Goal: Task Accomplishment & Management: Complete application form

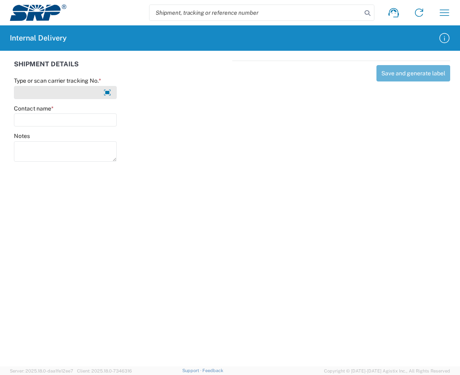
click at [95, 89] on input "Type or scan carrier tracking No. *" at bounding box center [65, 92] width 103 height 13
click at [66, 92] on input "[PERSON_NAME]" at bounding box center [65, 92] width 103 height 13
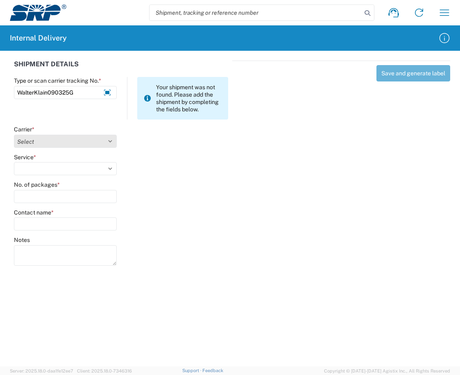
type input "WalterKlain090325G"
click at [108, 144] on select "Select Amazon Logistics ATI Trucking BC Dimerco Logistics Empire Southwest FedE…" at bounding box center [65, 141] width 103 height 13
select select "18713"
click at [14, 135] on select "Select Amazon Logistics ATI Trucking BC Dimerco Logistics Empire Southwest FedE…" at bounding box center [65, 141] width 103 height 13
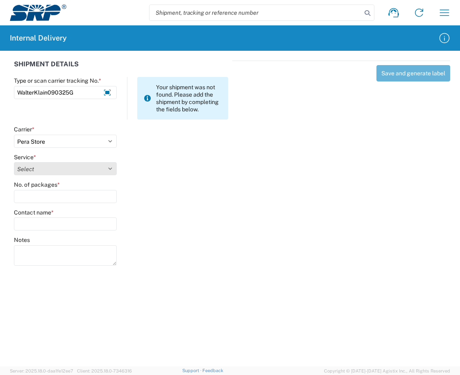
click at [110, 169] on select "Select Ground Inter-Office" at bounding box center [65, 168] width 103 height 13
select select "35763"
click at [14, 162] on select "Select Ground Inter-Office" at bounding box center [65, 168] width 103 height 13
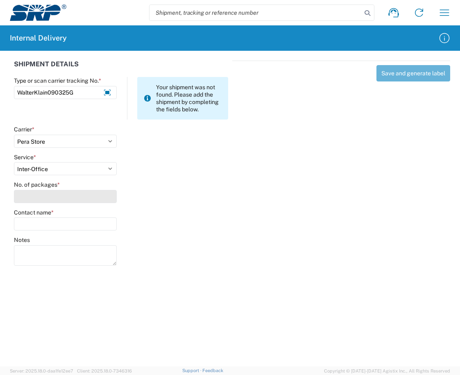
click at [71, 202] on input "No. of packages *" at bounding box center [65, 196] width 103 height 13
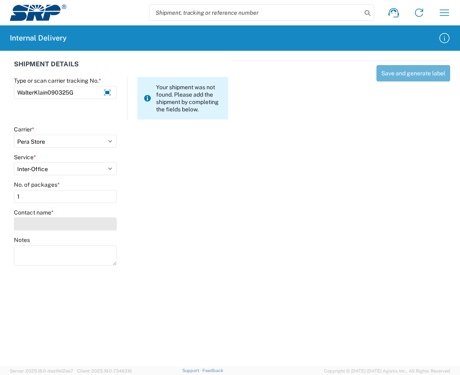
type input "1"
click at [71, 224] on input "Contact name *" at bounding box center [65, 223] width 103 height 13
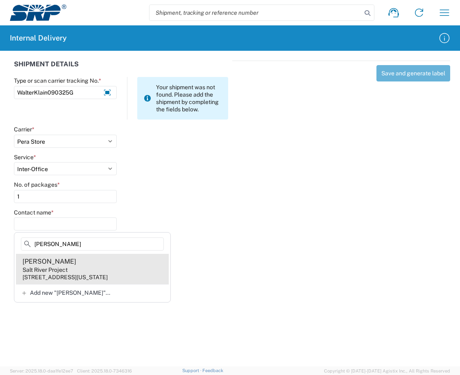
type input "[PERSON_NAME]"
click at [54, 268] on div "Salt River Project" at bounding box center [45, 269] width 45 height 7
type input "[PERSON_NAME]"
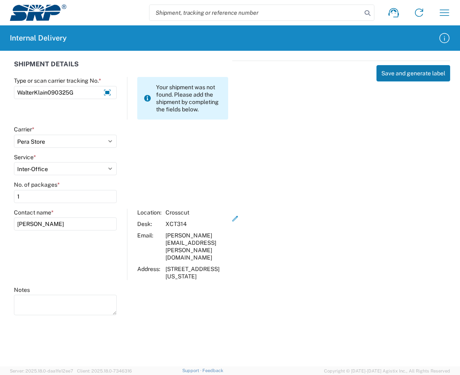
click at [400, 71] on button "Save and generate label" at bounding box center [413, 73] width 74 height 16
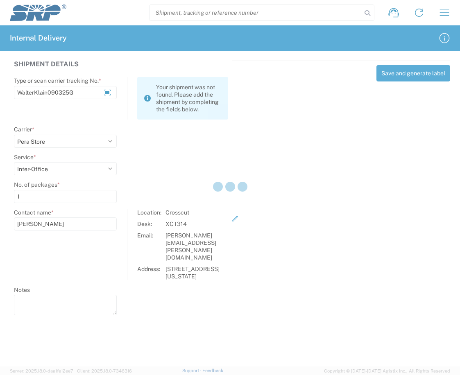
select select
